Goal: Information Seeking & Learning: Learn about a topic

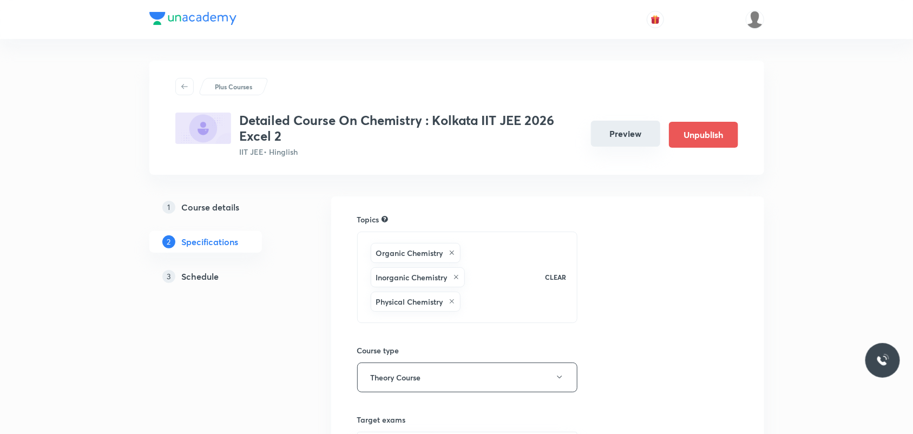
click at [626, 136] on button "Preview" at bounding box center [625, 134] width 69 height 26
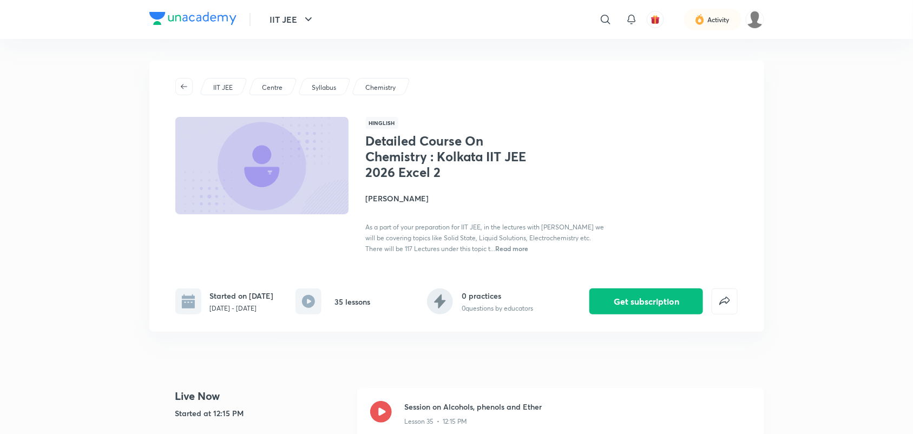
click at [380, 409] on icon at bounding box center [381, 412] width 22 height 22
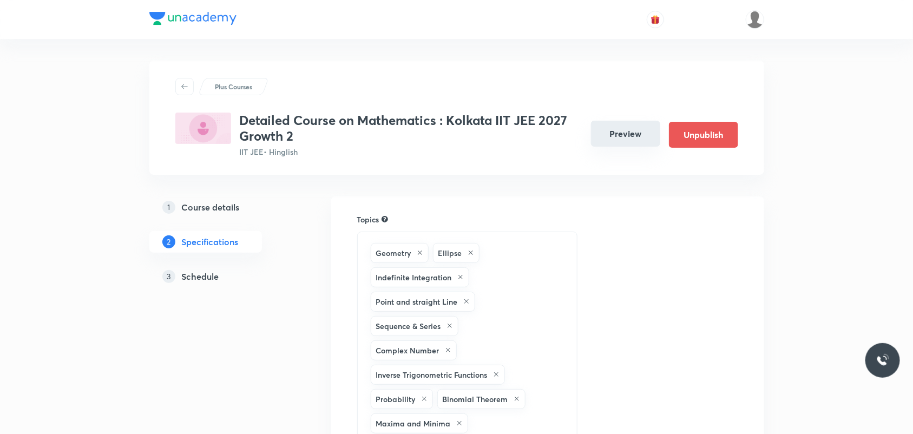
click at [613, 142] on button "Preview" at bounding box center [625, 134] width 69 height 26
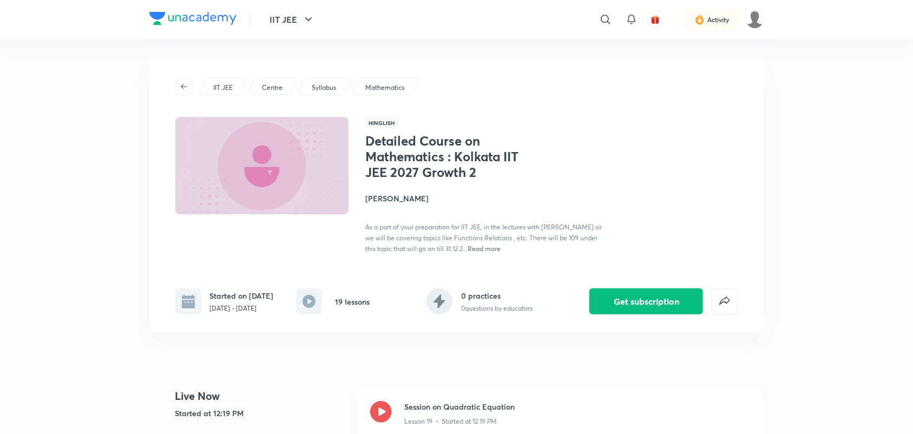
click at [385, 402] on icon at bounding box center [381, 412] width 22 height 22
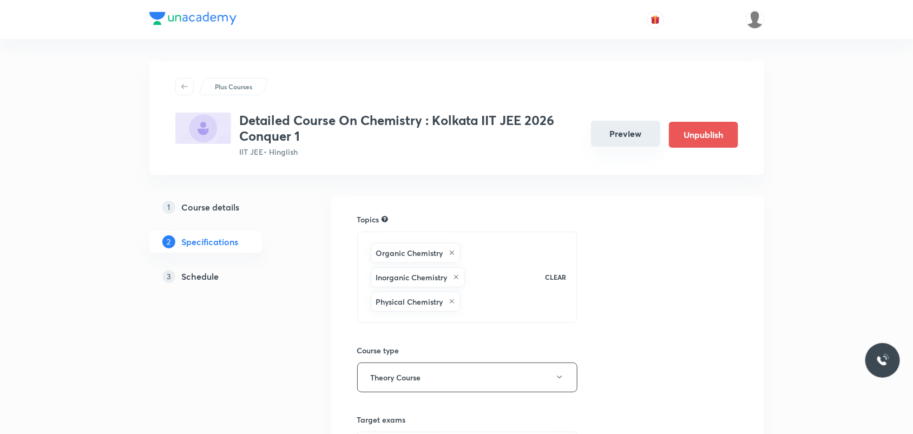
click at [650, 134] on button "Preview" at bounding box center [625, 134] width 69 height 26
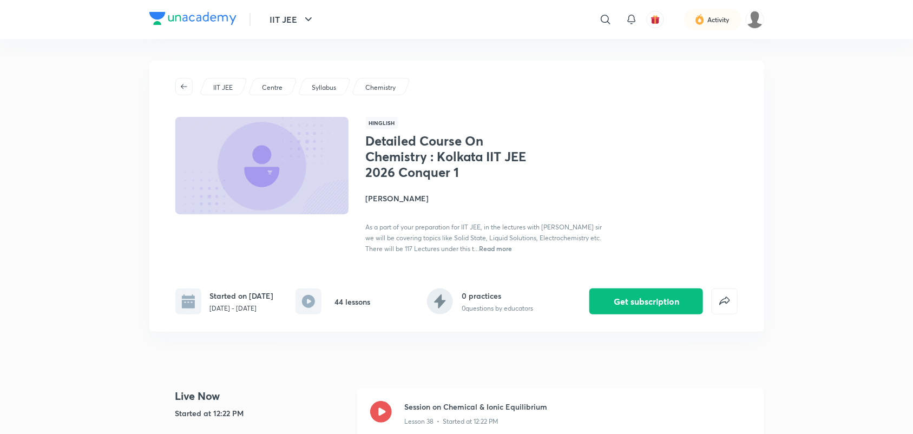
click at [385, 420] on icon at bounding box center [381, 412] width 22 height 22
